Goal: Find specific page/section: Find specific page/section

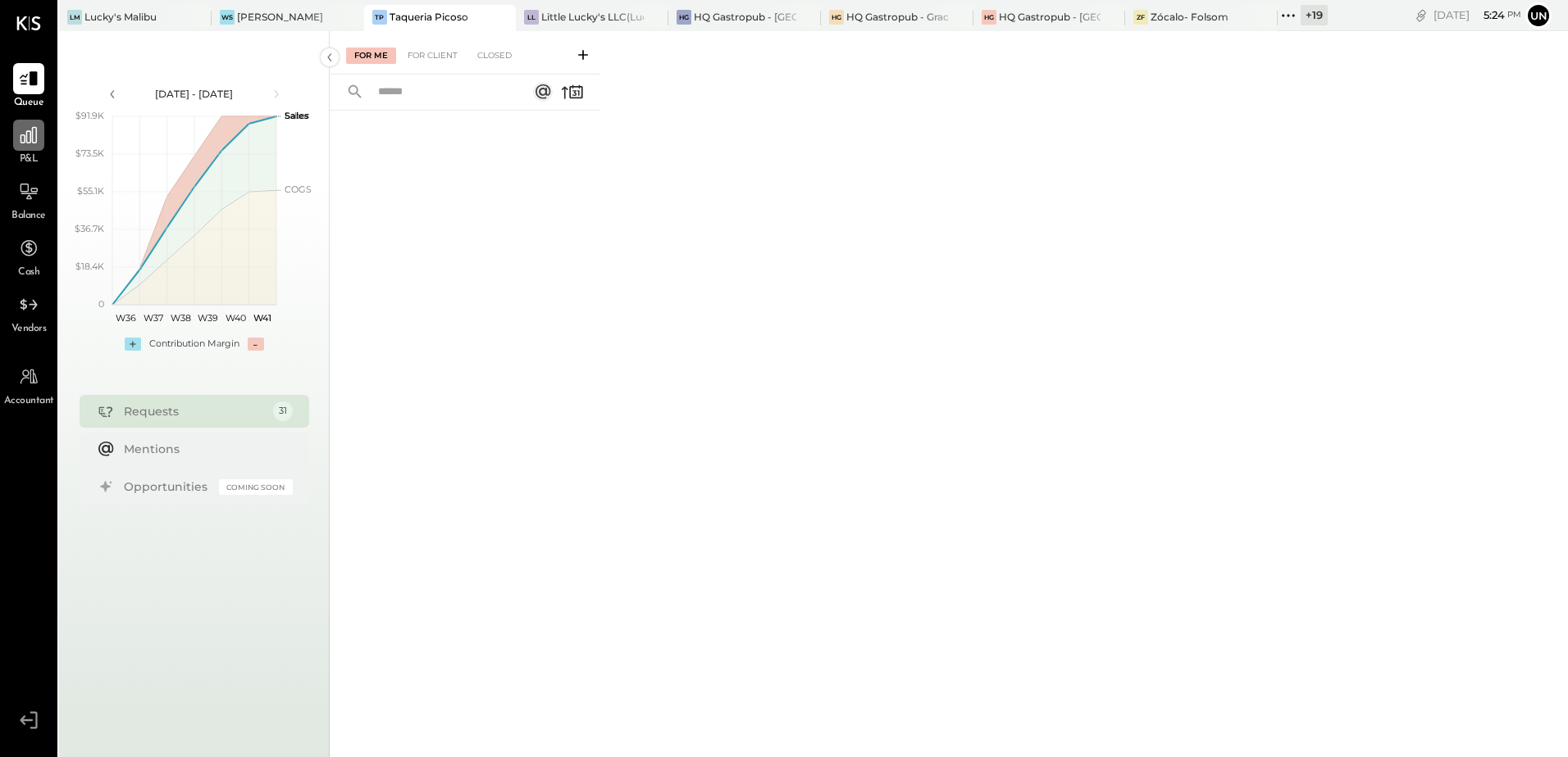
click at [24, 145] on icon at bounding box center [28, 135] width 21 height 21
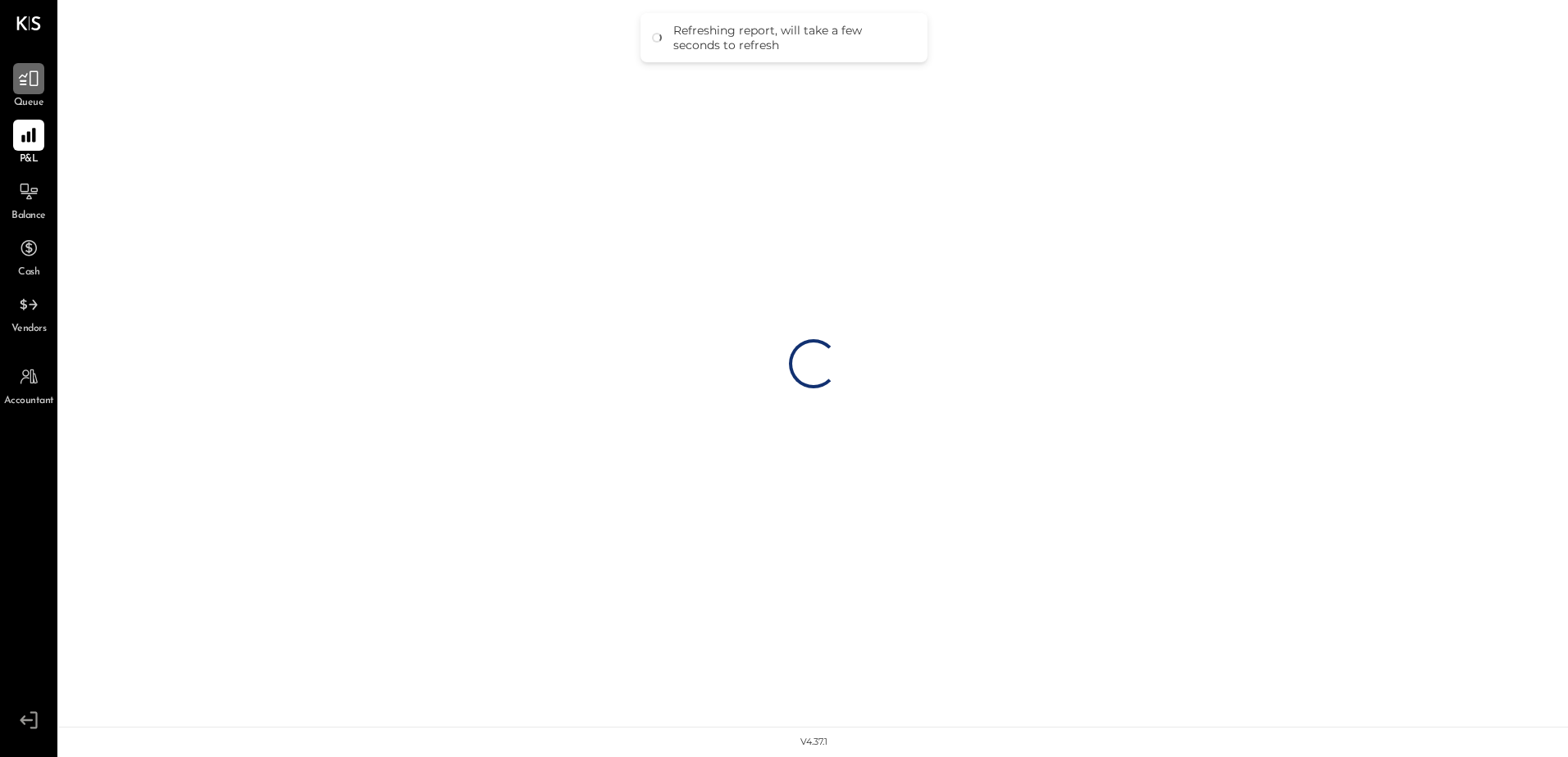
click at [31, 89] on icon at bounding box center [28, 79] width 21 height 21
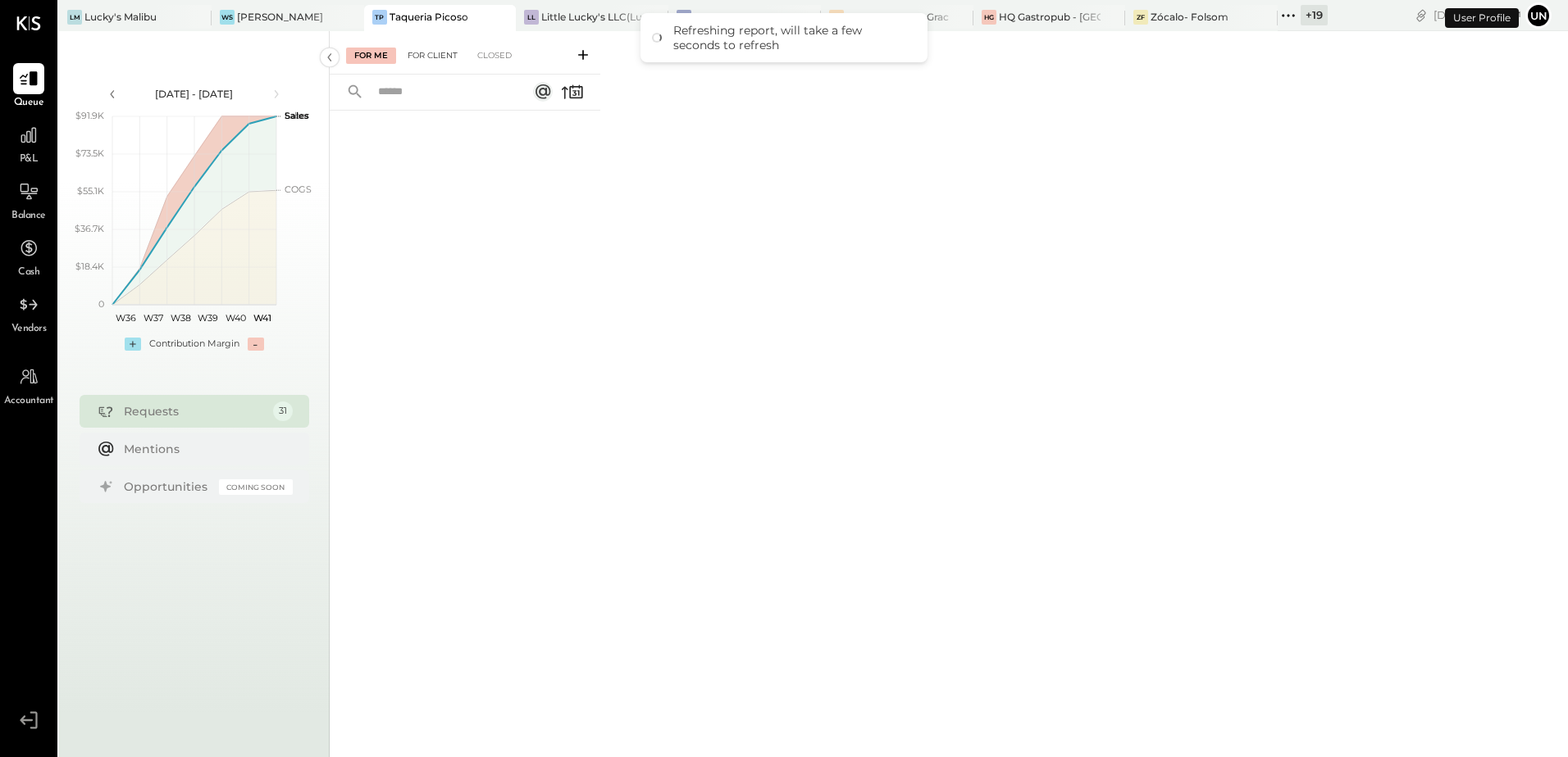
click at [440, 53] on div "For Client" at bounding box center [433, 56] width 67 height 16
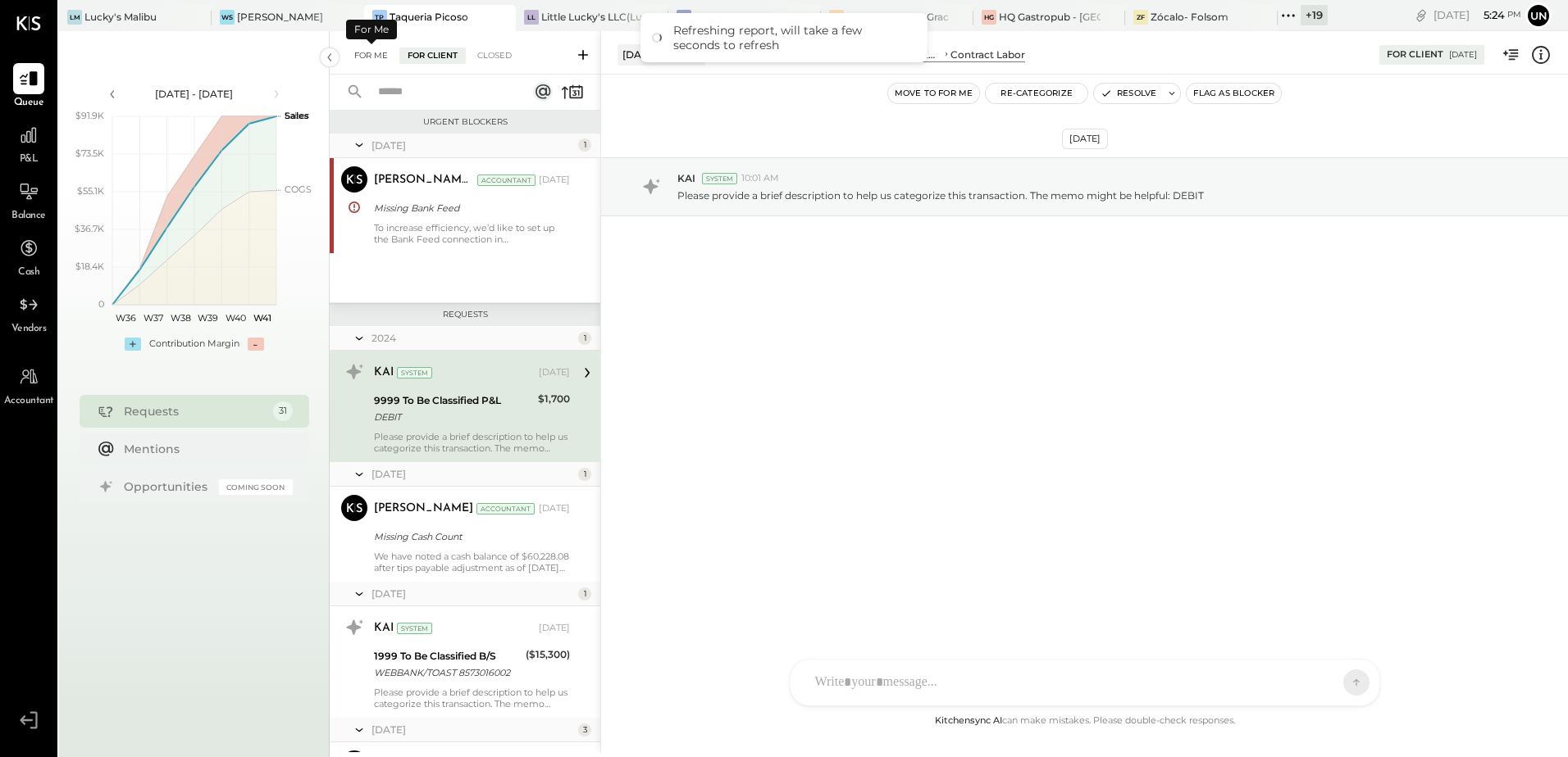
click at [392, 58] on div "For Me" at bounding box center [371, 56] width 50 height 16
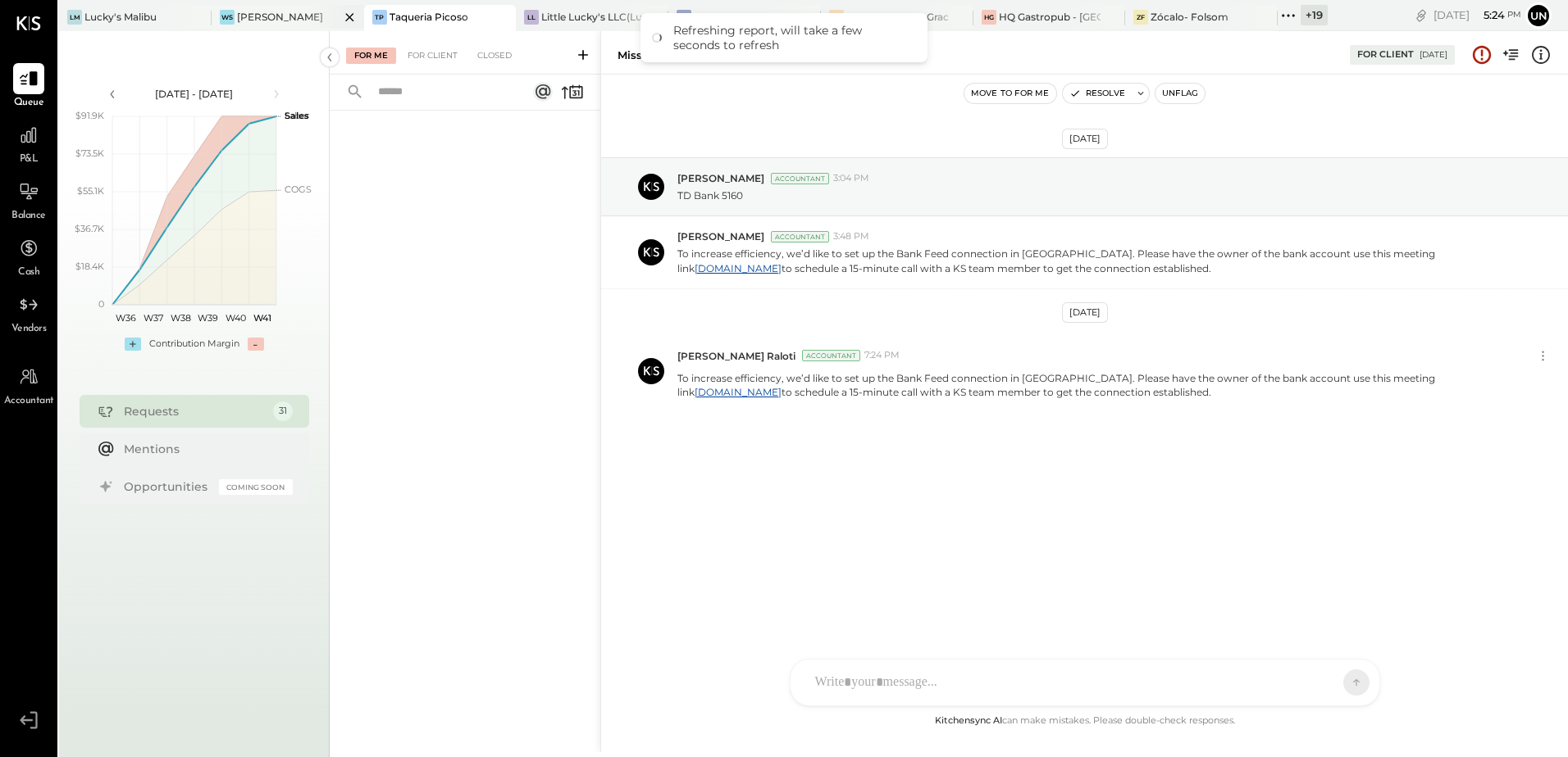
click at [277, 9] on div "WS Wasabi Sushi" at bounding box center [287, 18] width 152 height 26
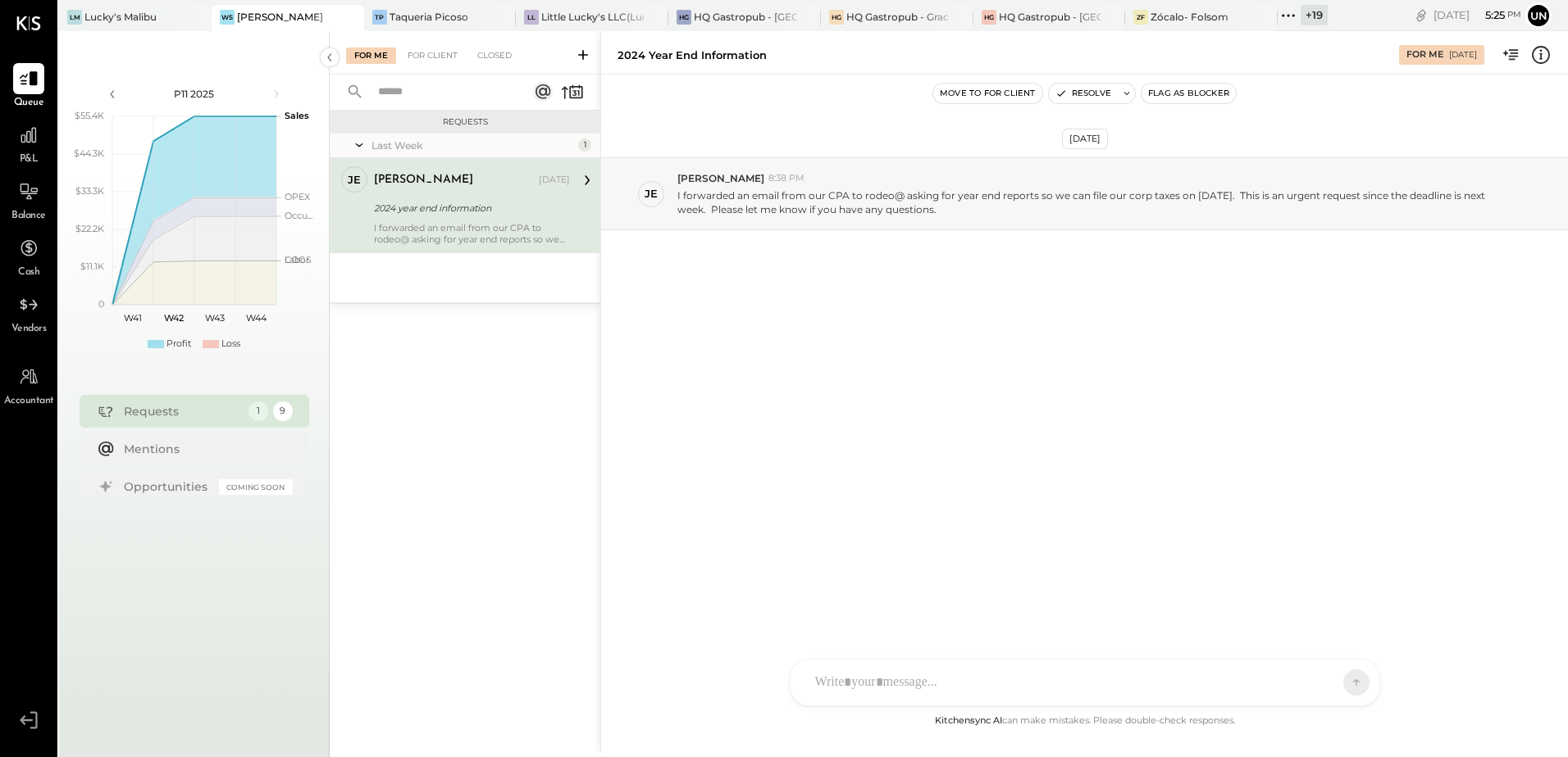
click at [884, 439] on div "[DATE] je [PERSON_NAME] 8:38 PM I forwarded an email from our CPA to rodeo@ ask…" at bounding box center [1084, 392] width 967 height 637
click at [1016, 382] on div "[DATE] je [PERSON_NAME] 8:38 PM I forwarded an email from our CPA to rodeo@ ask…" at bounding box center [1084, 392] width 967 height 637
